Goal: Task Accomplishment & Management: Manage account settings

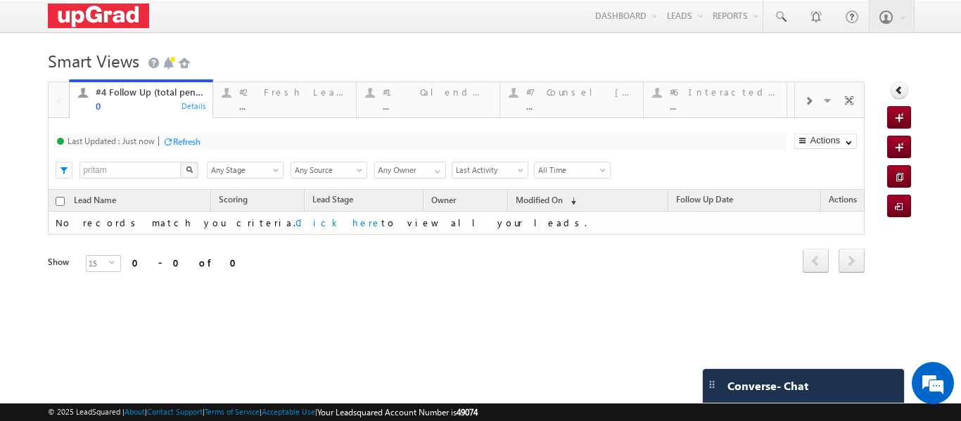
click at [804, 103] on span at bounding box center [808, 101] width 8 height 11
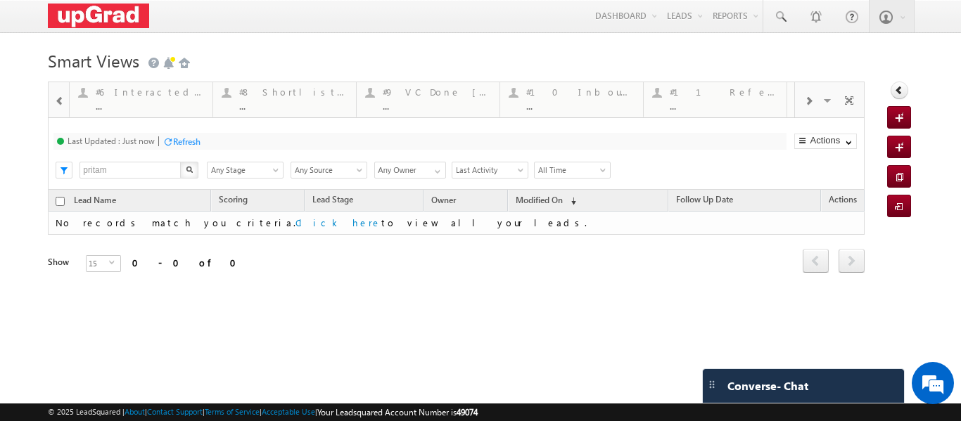
click at [804, 103] on span at bounding box center [808, 101] width 8 height 11
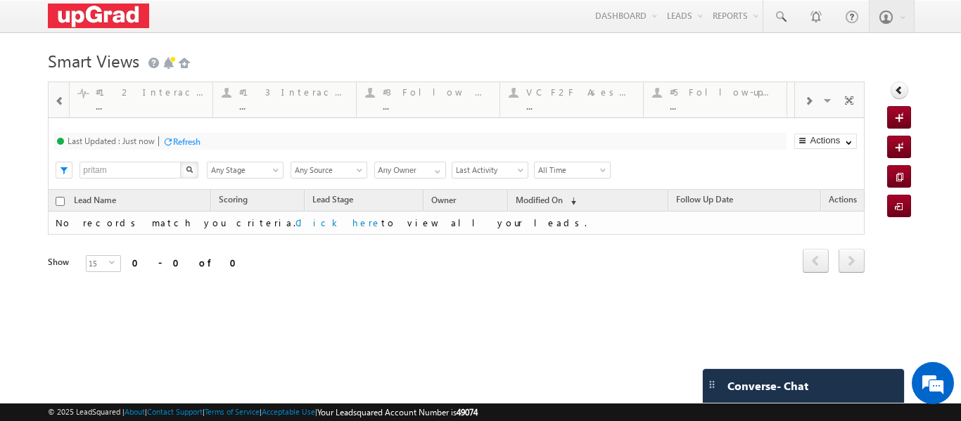
click at [804, 103] on span at bounding box center [808, 101] width 8 height 11
click at [799, 103] on div "Visible Tabs #4 Follow Up (total pending) Default #2 Fresh Leads (Not Called) D…" at bounding box center [829, 99] width 69 height 34
click at [822, 101] on span at bounding box center [829, 103] width 14 height 30
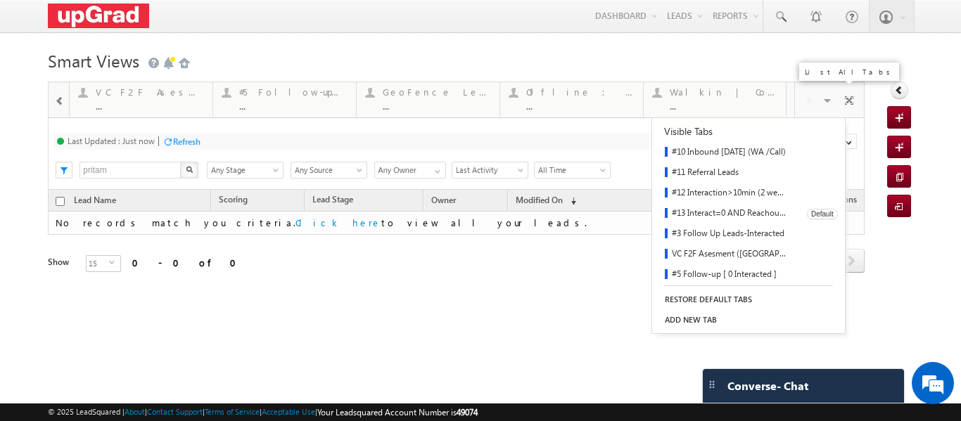
scroll to position [206, 0]
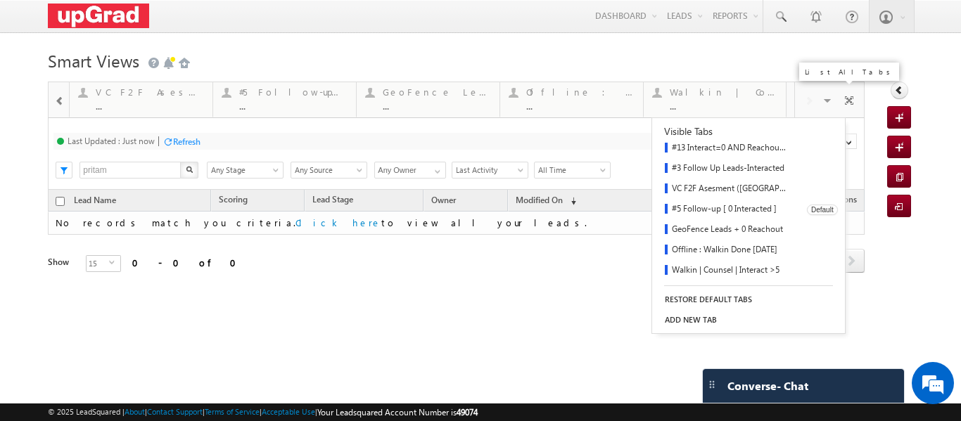
click at [720, 207] on link "#5 Follow-up [ 0 Interacted ]" at bounding box center [724, 210] width 145 height 20
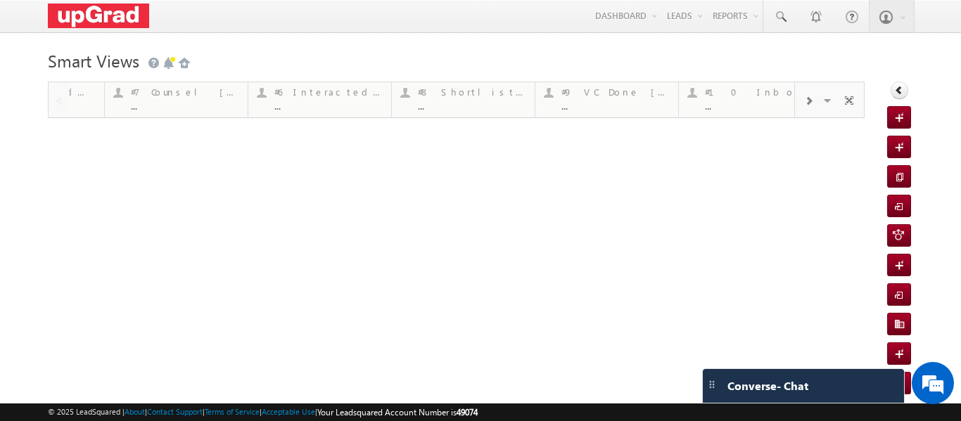
scroll to position [0, 0]
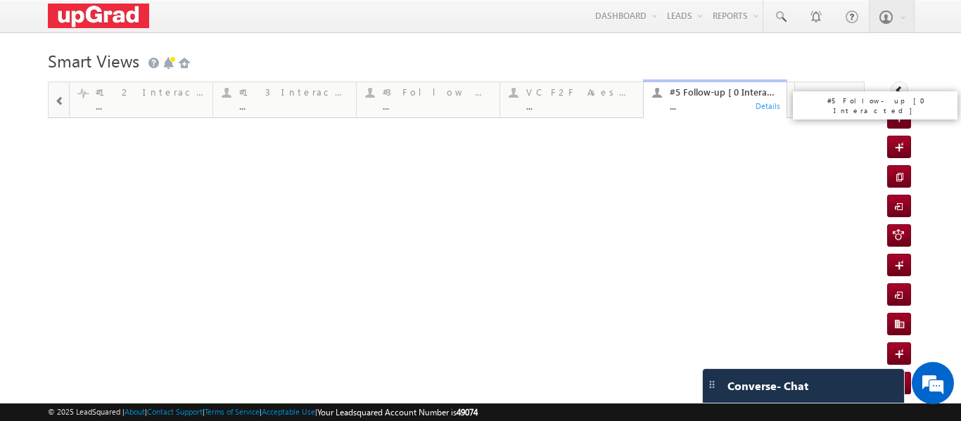
click at [709, 107] on div "..." at bounding box center [724, 106] width 108 height 11
click at [58, 102] on span at bounding box center [60, 101] width 10 height 11
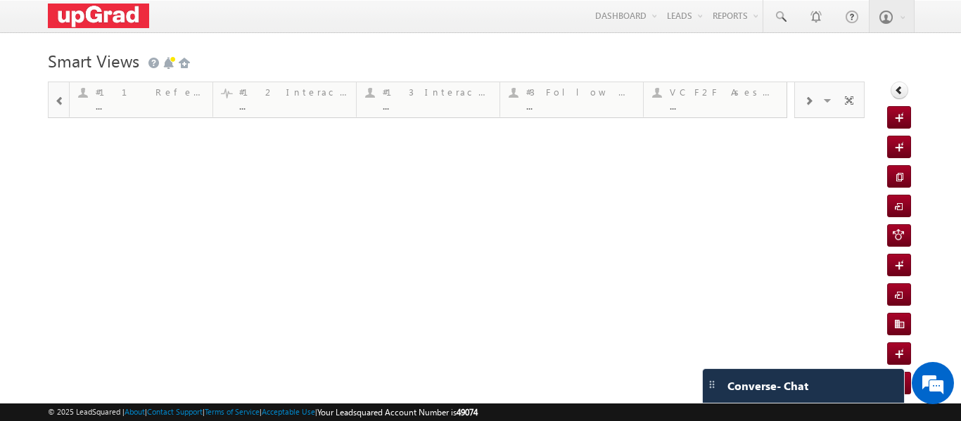
click at [58, 102] on span at bounding box center [60, 101] width 10 height 11
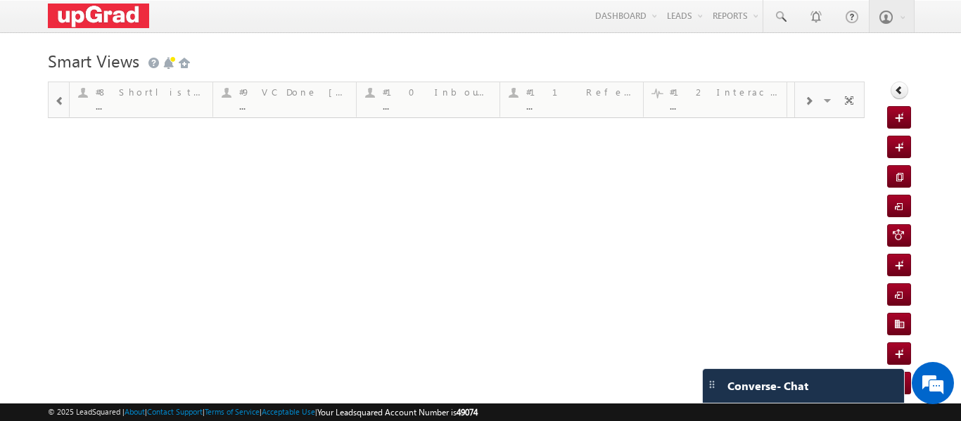
click at [58, 102] on span at bounding box center [60, 101] width 10 height 11
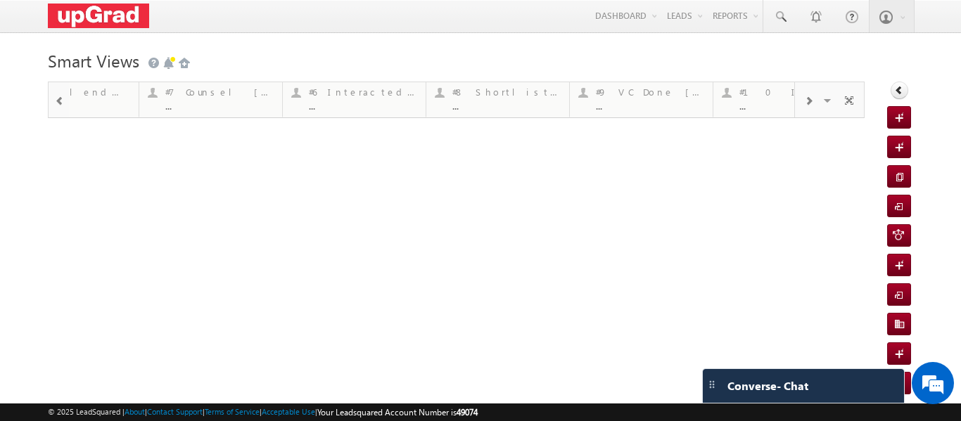
click at [58, 102] on span at bounding box center [60, 101] width 10 height 11
click at [58, 102] on div at bounding box center [59, 99] width 20 height 34
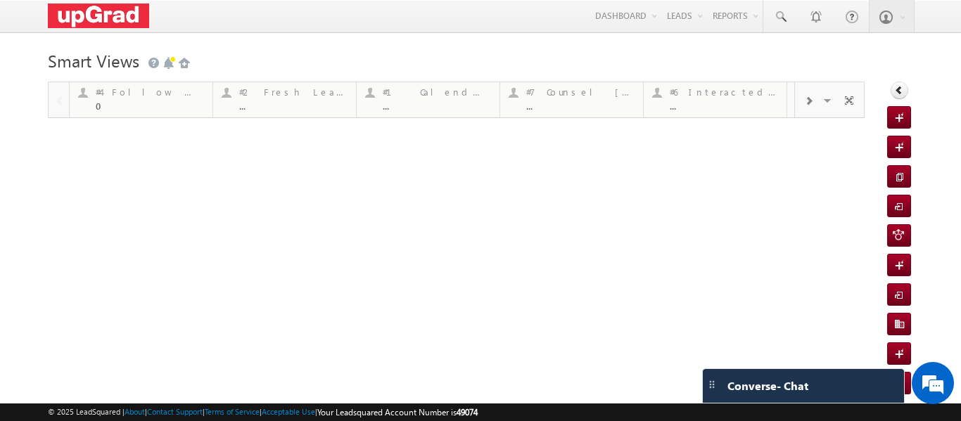
click at [58, 102] on div at bounding box center [59, 99] width 20 height 34
click at [278, 101] on div "..." at bounding box center [293, 106] width 108 height 11
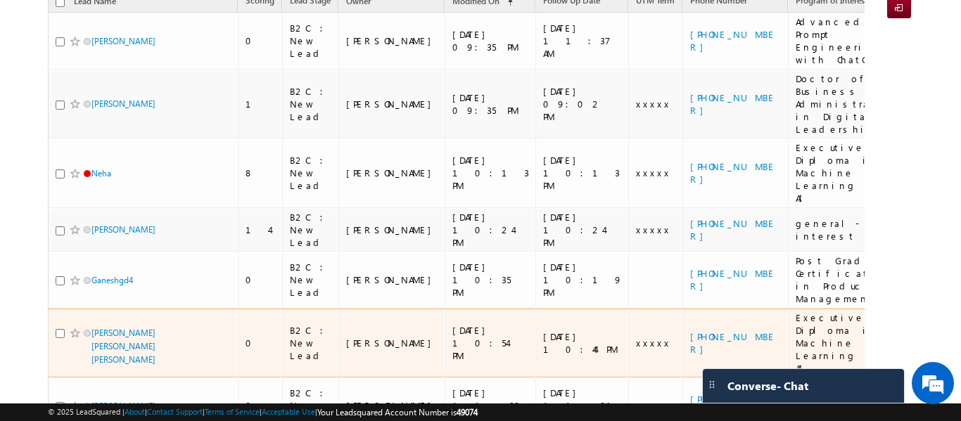
scroll to position [129, 0]
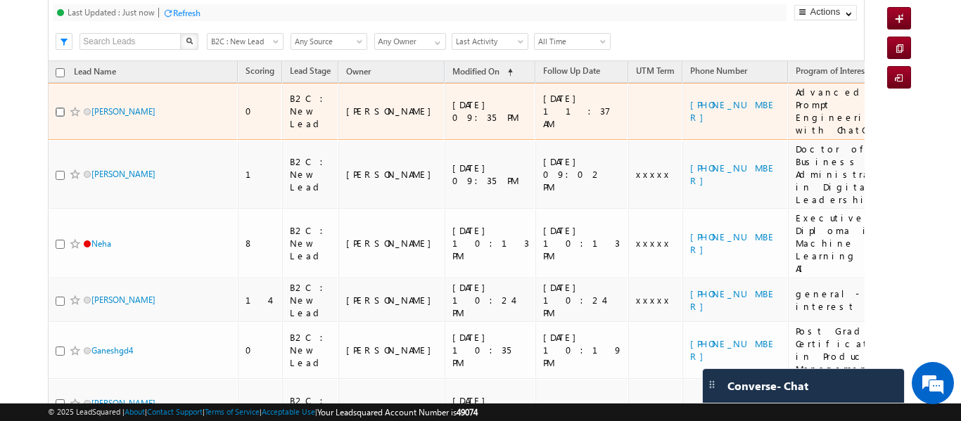
click at [58, 108] on input "checkbox" at bounding box center [60, 112] width 9 height 9
checkbox input "true"
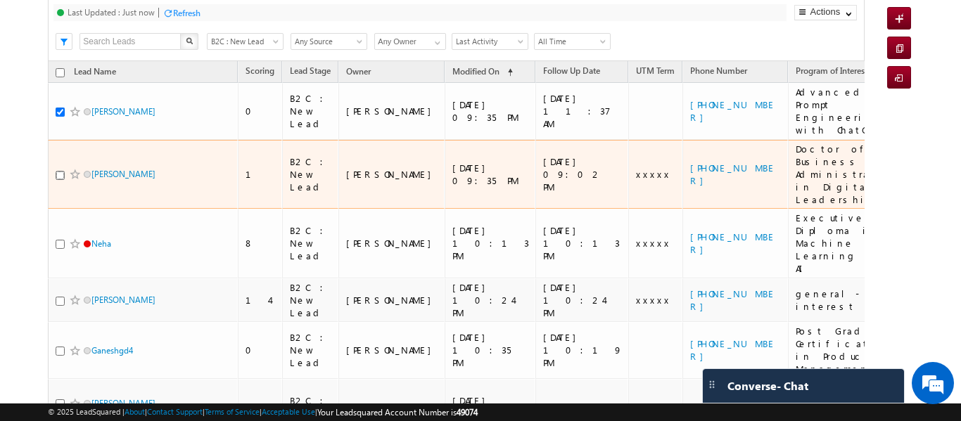
click at [61, 171] on input "checkbox" at bounding box center [60, 175] width 9 height 9
checkbox input "true"
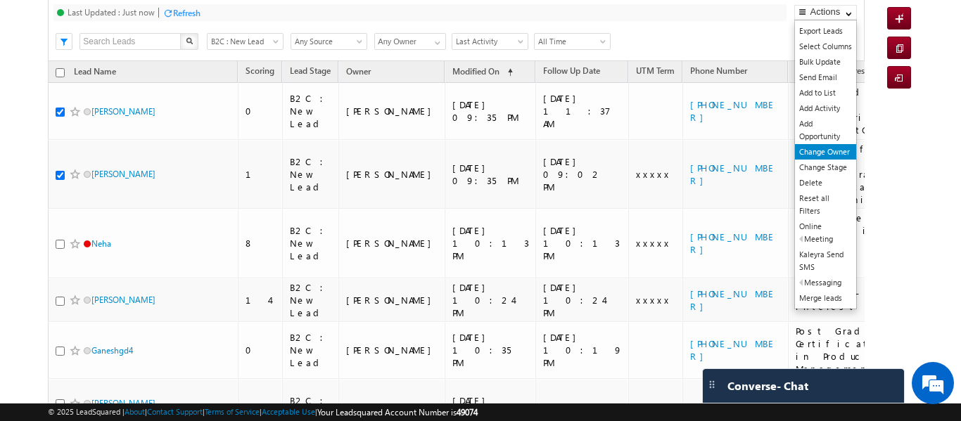
click at [834, 151] on link "Change Owner" at bounding box center [825, 151] width 61 height 15
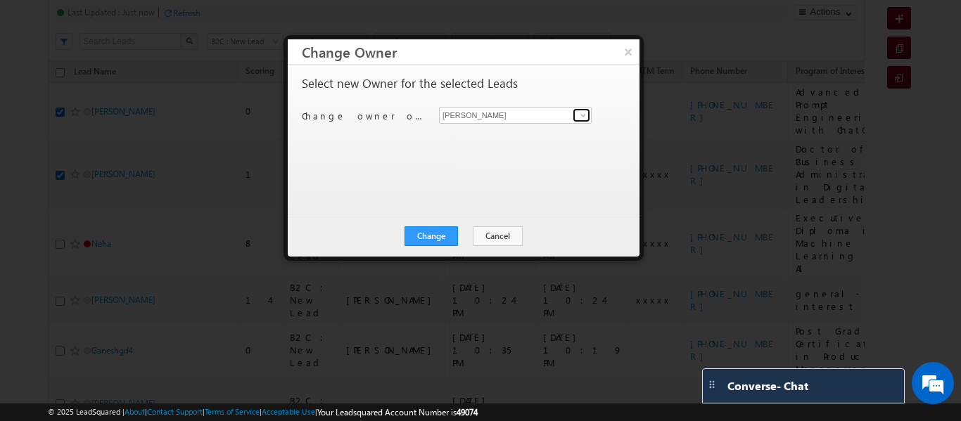
click at [583, 117] on span at bounding box center [583, 115] width 11 height 11
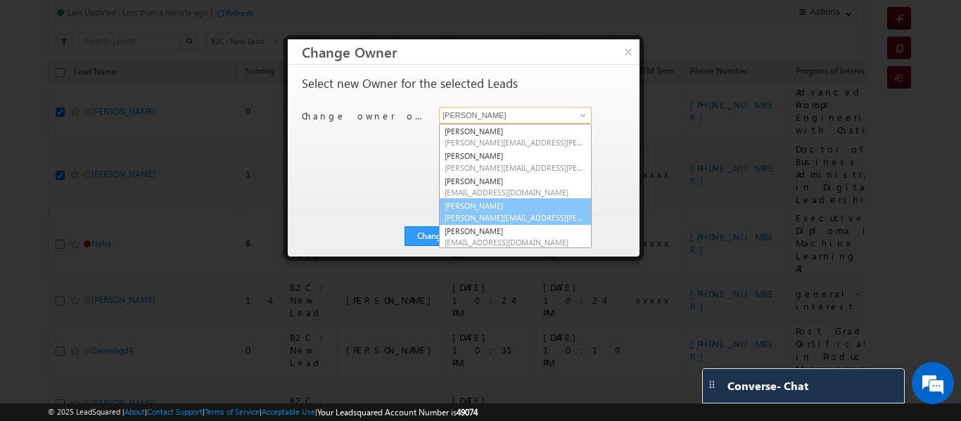
click at [518, 210] on link "[PERSON_NAME] [PERSON_NAME][EMAIL_ADDRESS][PERSON_NAME][DOMAIN_NAME]" at bounding box center [515, 211] width 153 height 27
type input "[PERSON_NAME]"
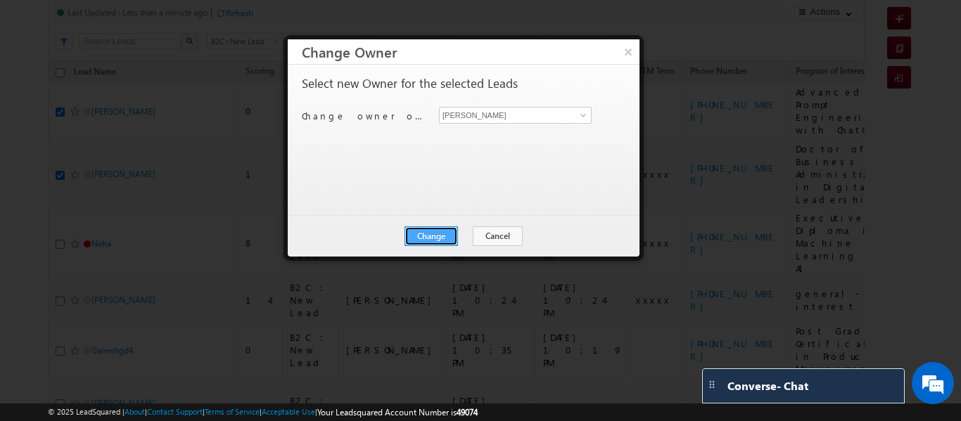
click at [442, 227] on button "Change" at bounding box center [430, 237] width 53 height 20
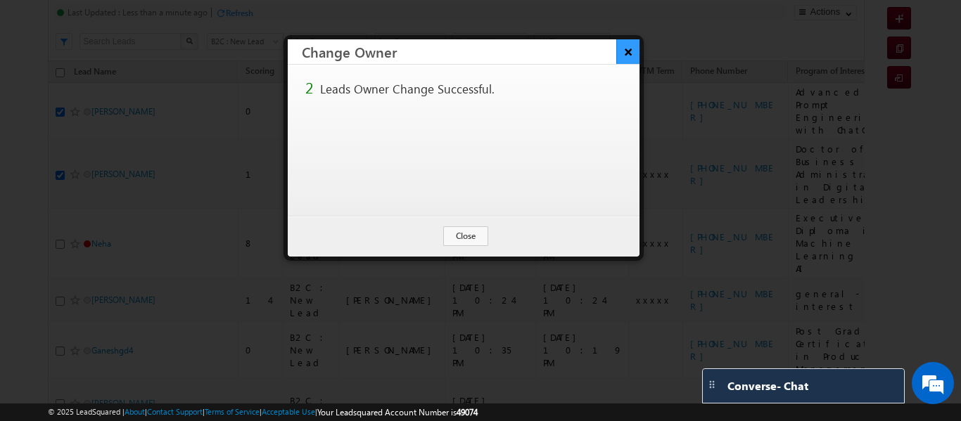
click at [627, 53] on button "×" at bounding box center [627, 51] width 23 height 25
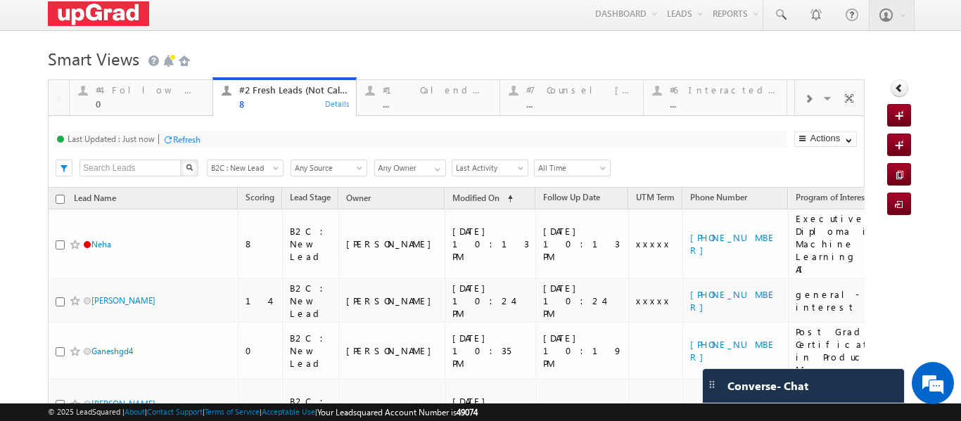
scroll to position [0, 0]
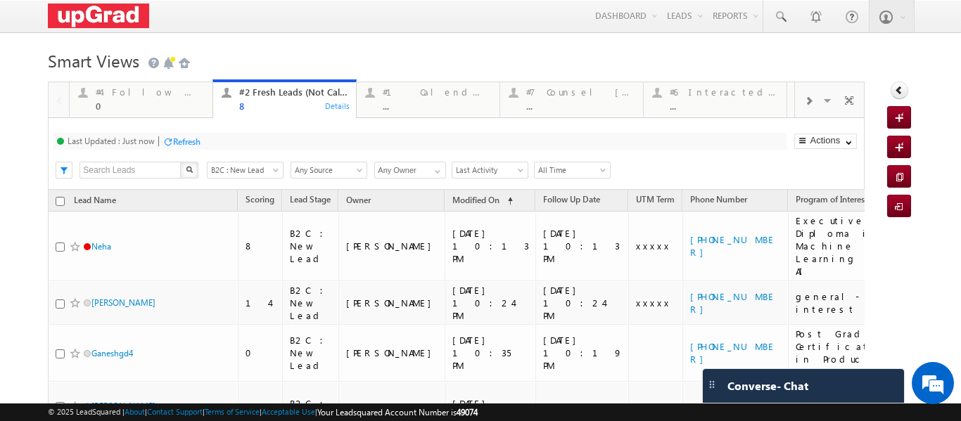
click at [804, 98] on span at bounding box center [808, 101] width 8 height 11
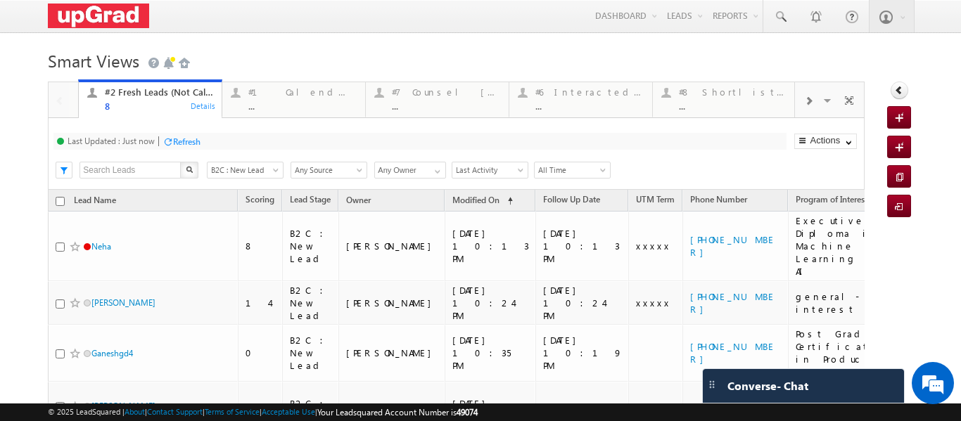
click at [804, 98] on span at bounding box center [808, 101] width 8 height 11
click at [592, 99] on div "#8 Shortlisted Leads [DATE] ..." at bounding box center [580, 97] width 108 height 27
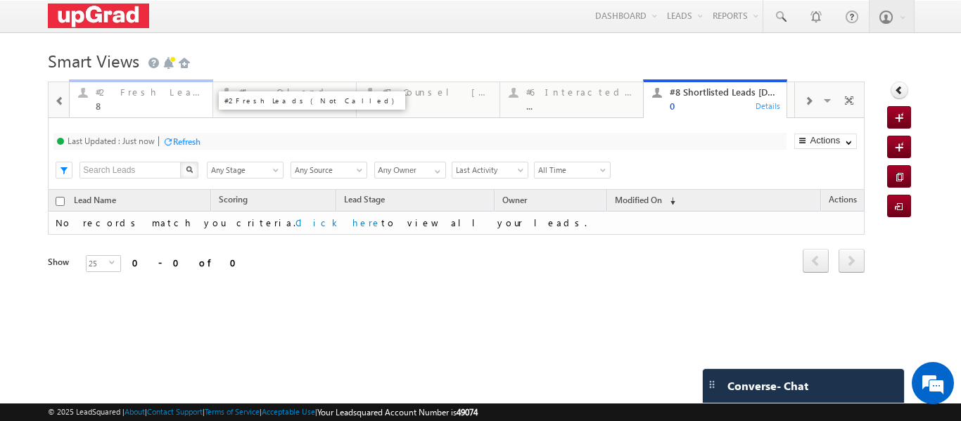
click at [110, 103] on div "8" at bounding box center [150, 106] width 108 height 11
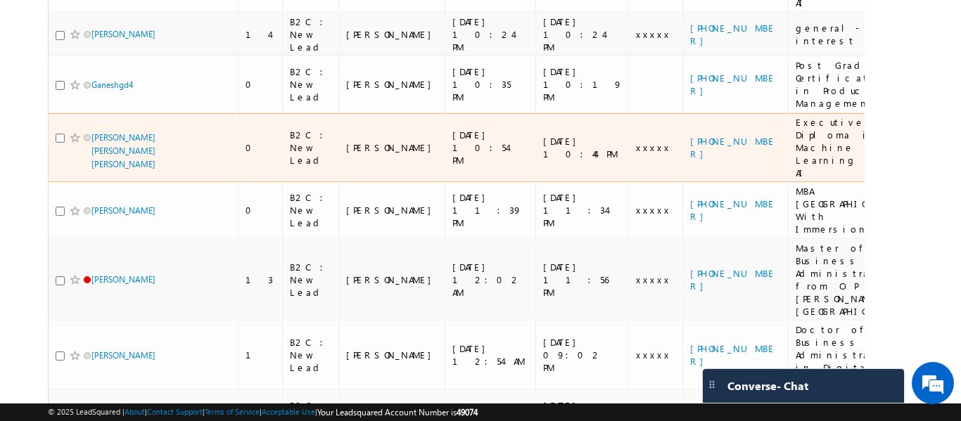
scroll to position [269, 0]
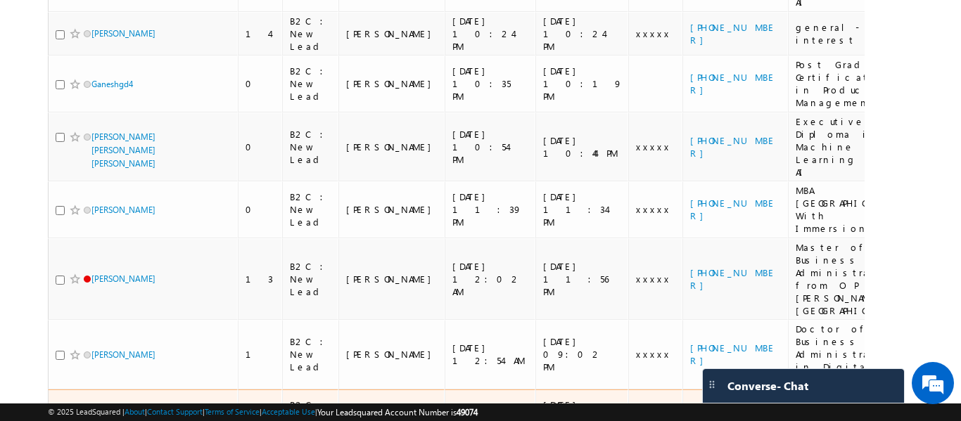
click at [56, 414] on input "checkbox" at bounding box center [60, 418] width 9 height 9
checkbox input "true"
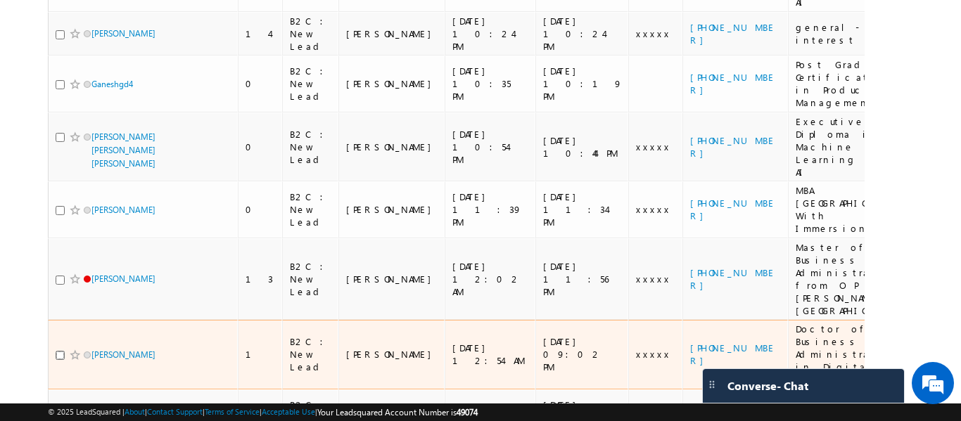
click at [58, 351] on input "checkbox" at bounding box center [60, 355] width 9 height 9
checkbox input "true"
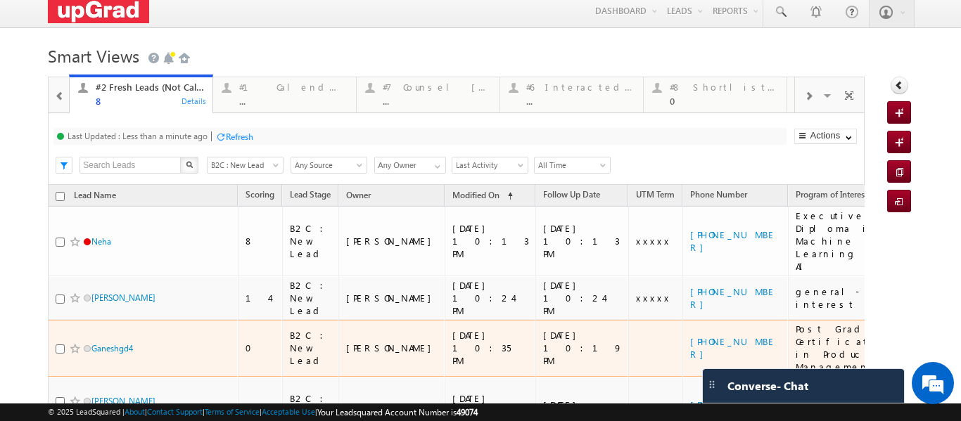
scroll to position [0, 0]
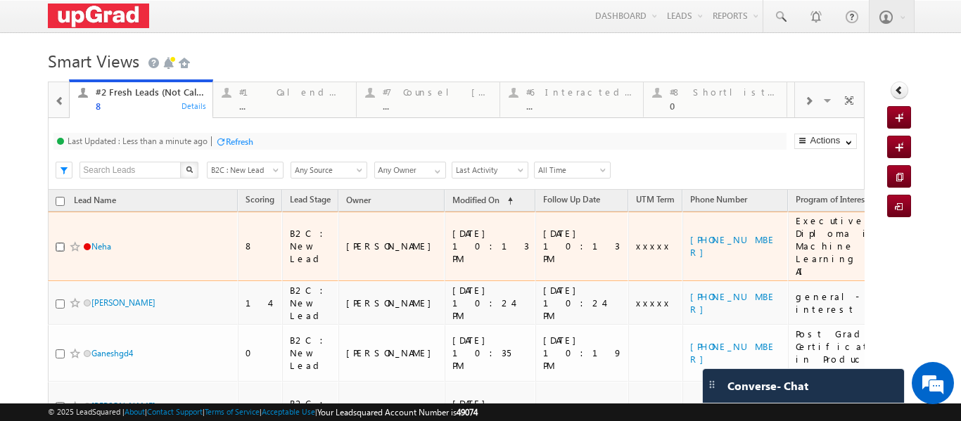
click at [56, 243] on input "checkbox" at bounding box center [60, 247] width 9 height 9
click at [54, 236] on td "Neha" at bounding box center [143, 247] width 190 height 70
click at [56, 243] on input "checkbox" at bounding box center [60, 247] width 9 height 9
checkbox input "false"
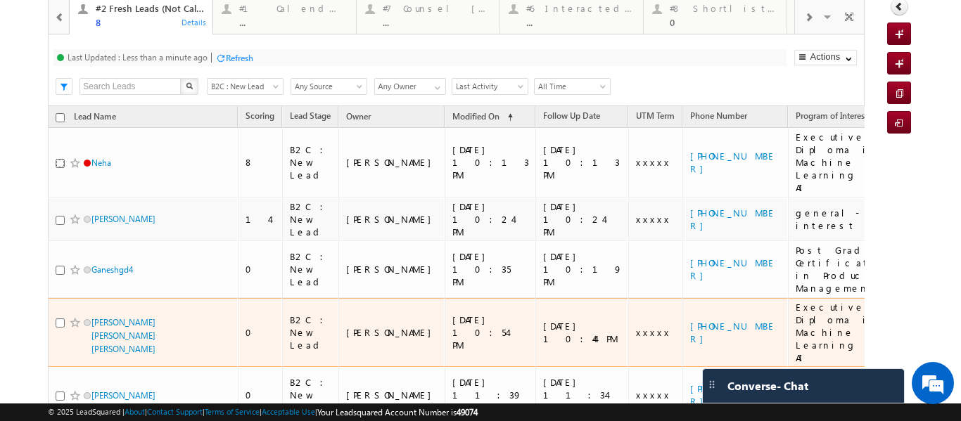
scroll to position [70, 0]
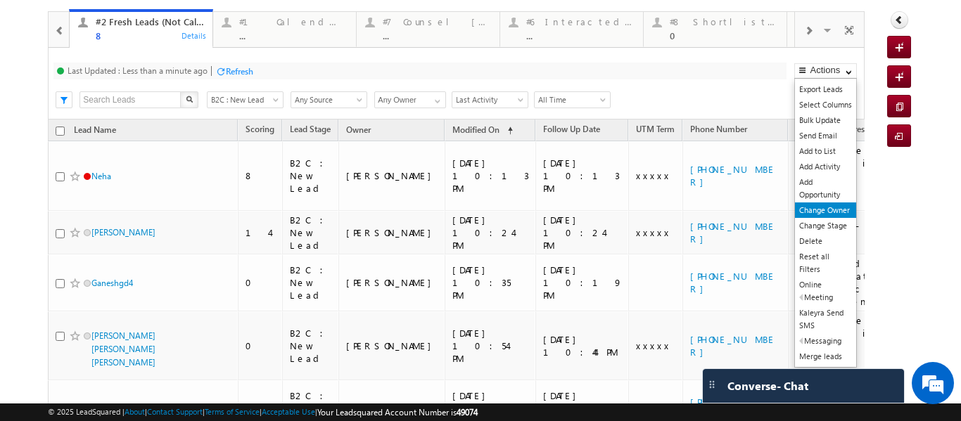
click at [830, 212] on link "Change Owner" at bounding box center [825, 210] width 61 height 15
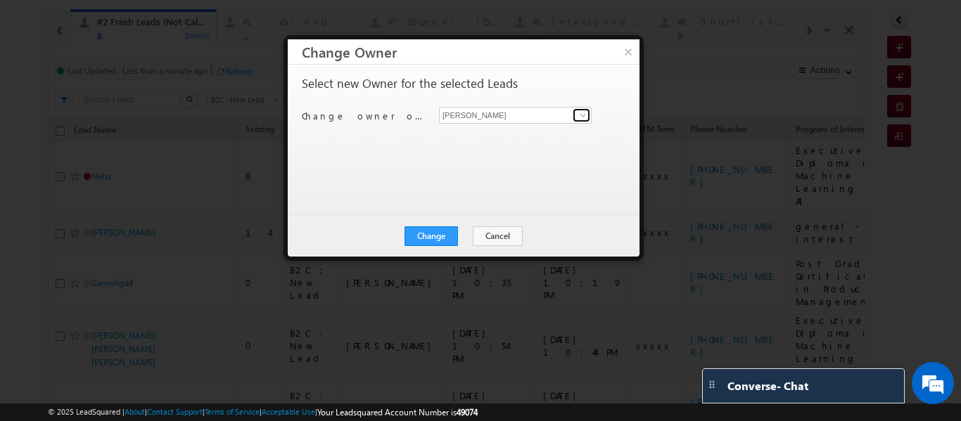
click at [573, 117] on link at bounding box center [582, 115] width 18 height 14
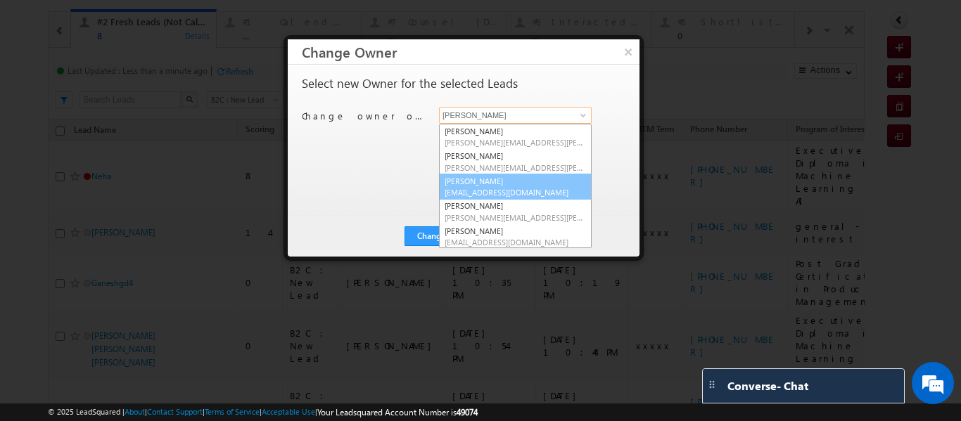
click at [464, 180] on link "[PERSON_NAME] [EMAIL_ADDRESS][DOMAIN_NAME]" at bounding box center [515, 187] width 153 height 27
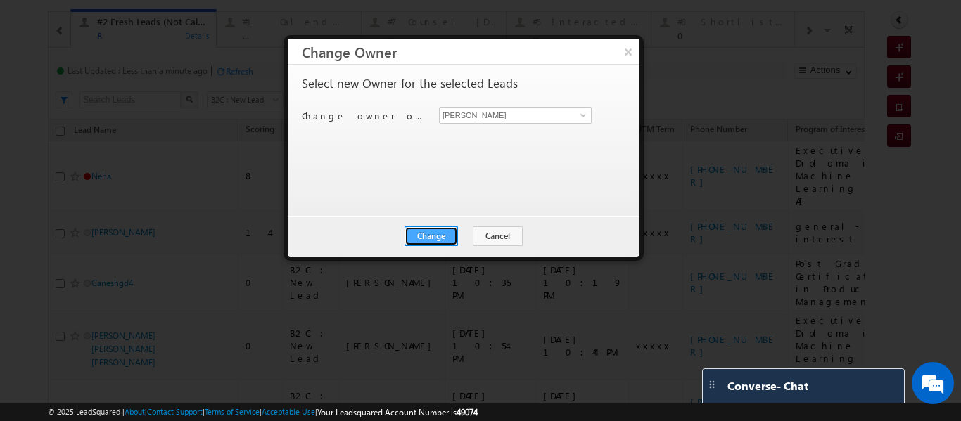
click at [439, 236] on button "Change" at bounding box center [430, 237] width 53 height 20
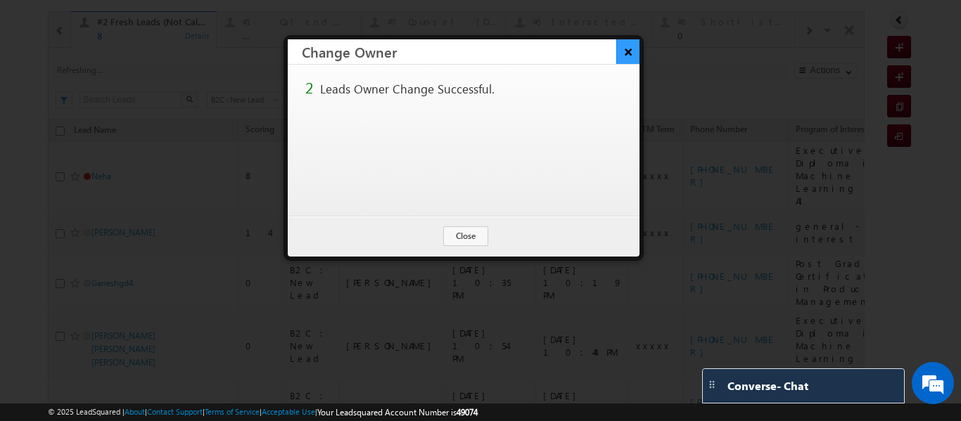
click at [627, 53] on button "×" at bounding box center [627, 51] width 23 height 25
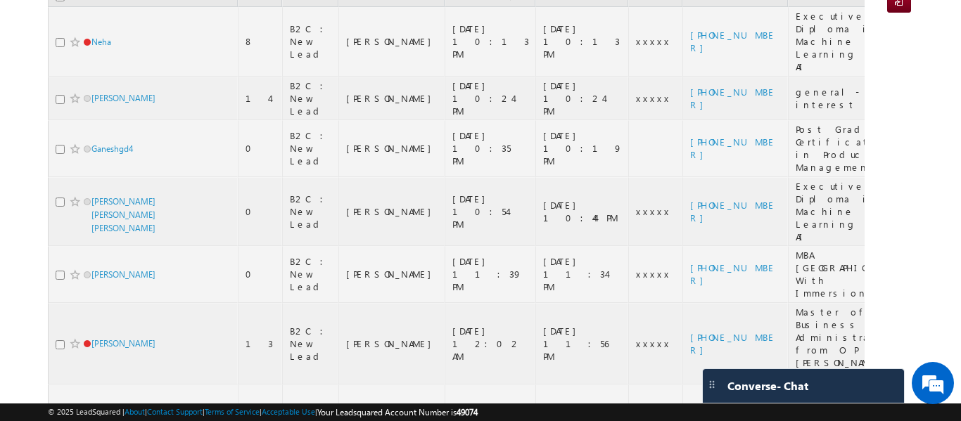
scroll to position [269, 0]
